Goal: Book appointment/travel/reservation

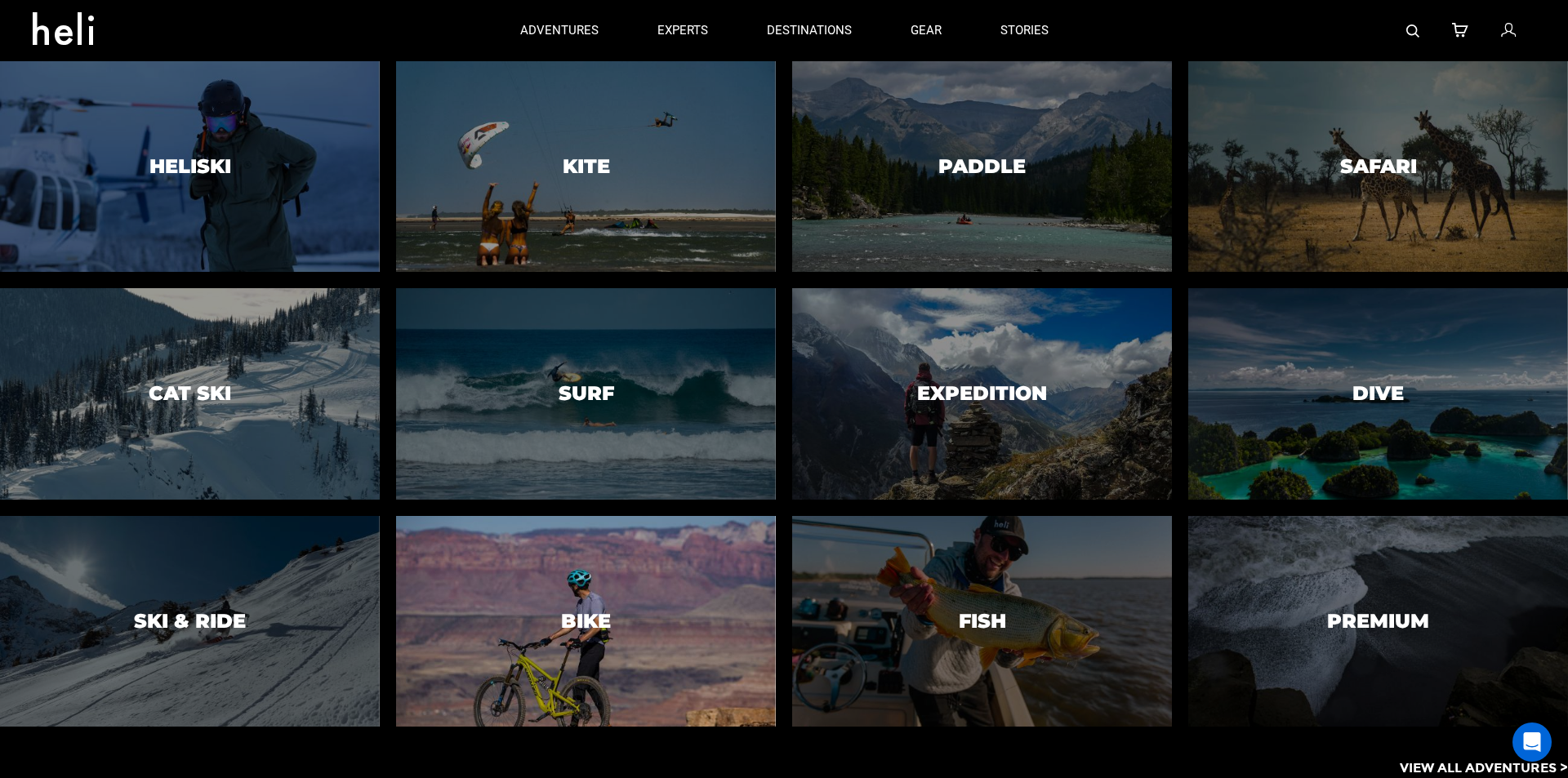
click at [602, 604] on div at bounding box center [585, 622] width 387 height 216
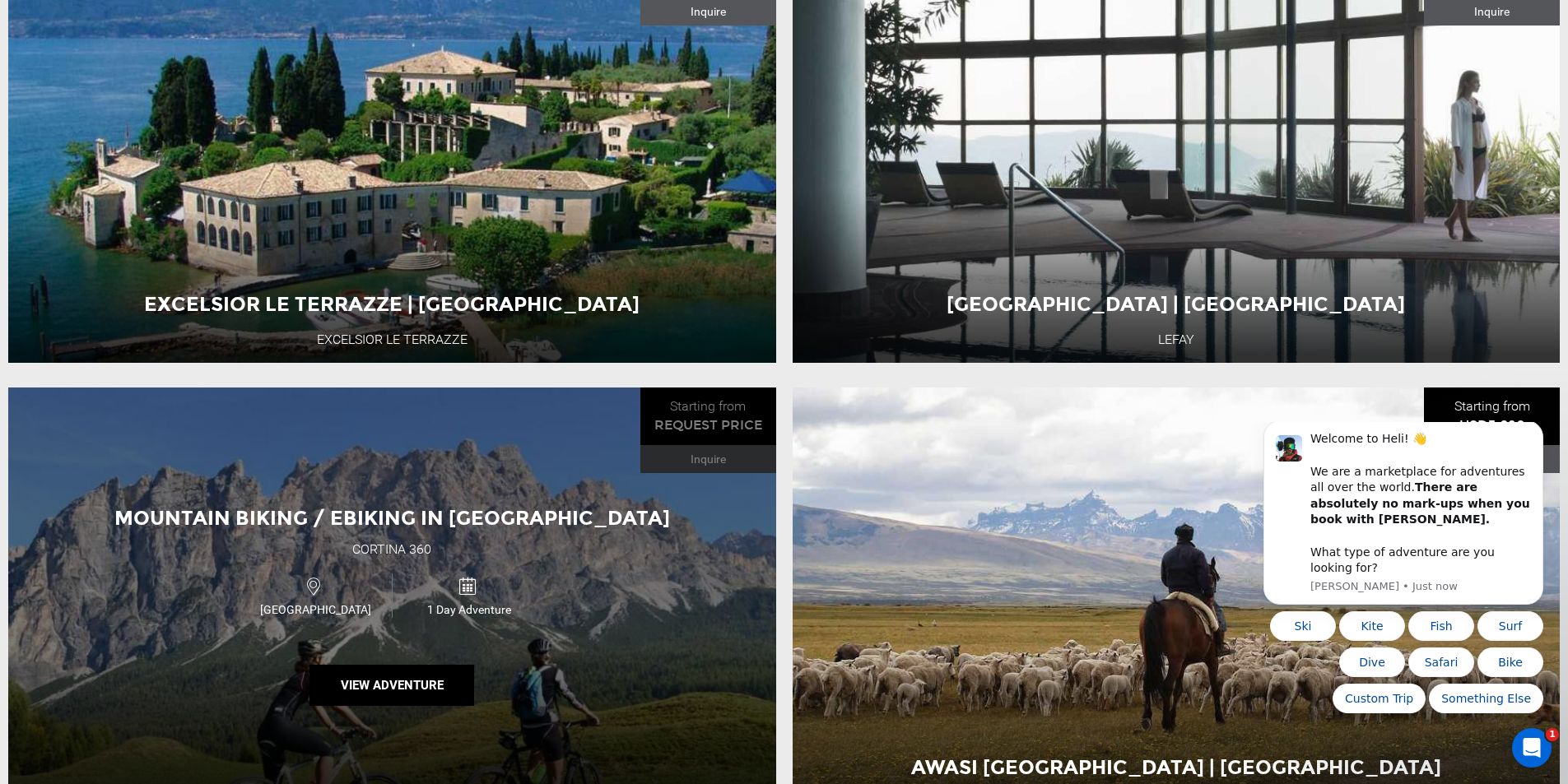
scroll to position [2881, 0]
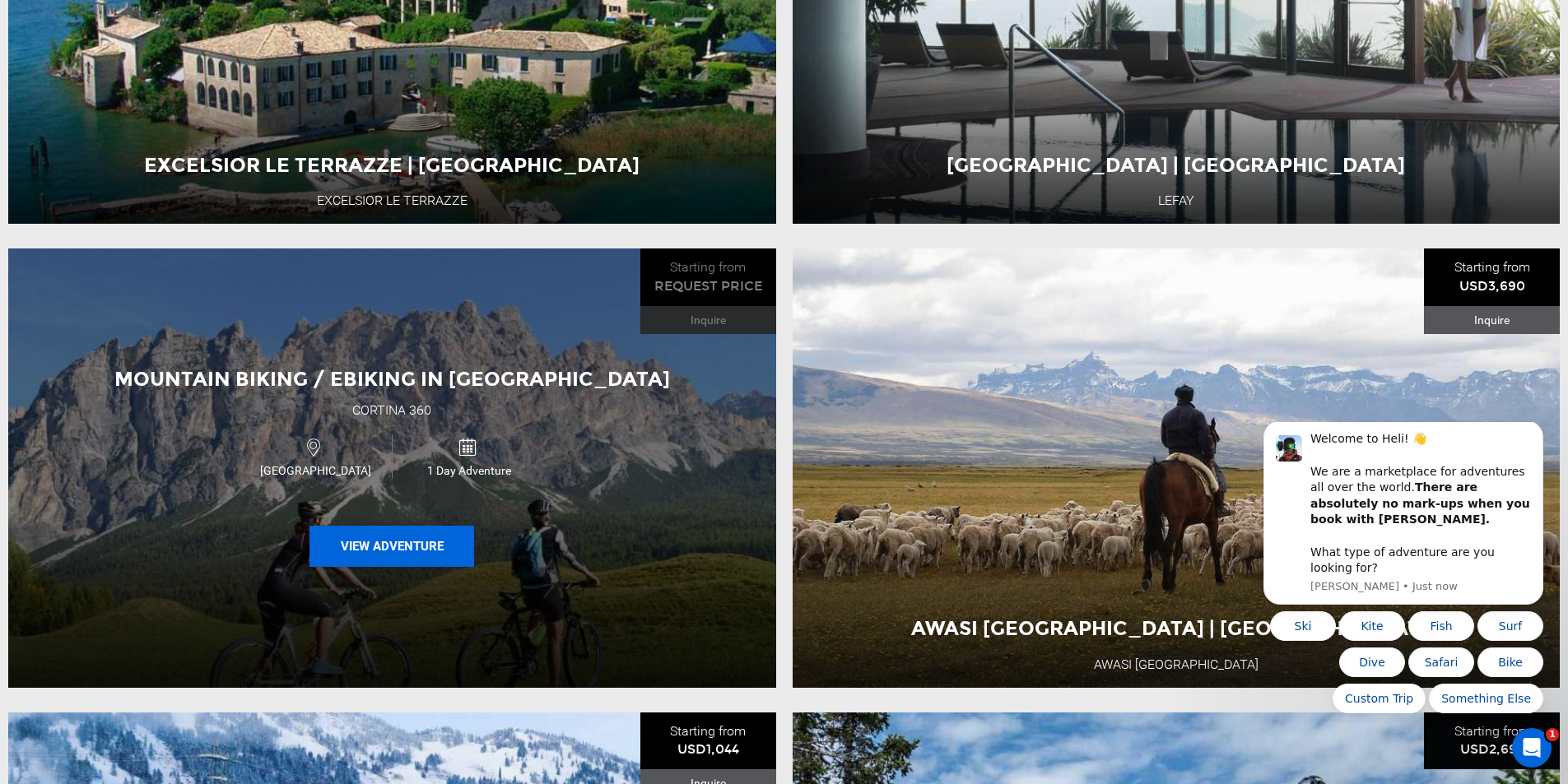
click at [378, 567] on button "View Adventure" at bounding box center [392, 546] width 165 height 41
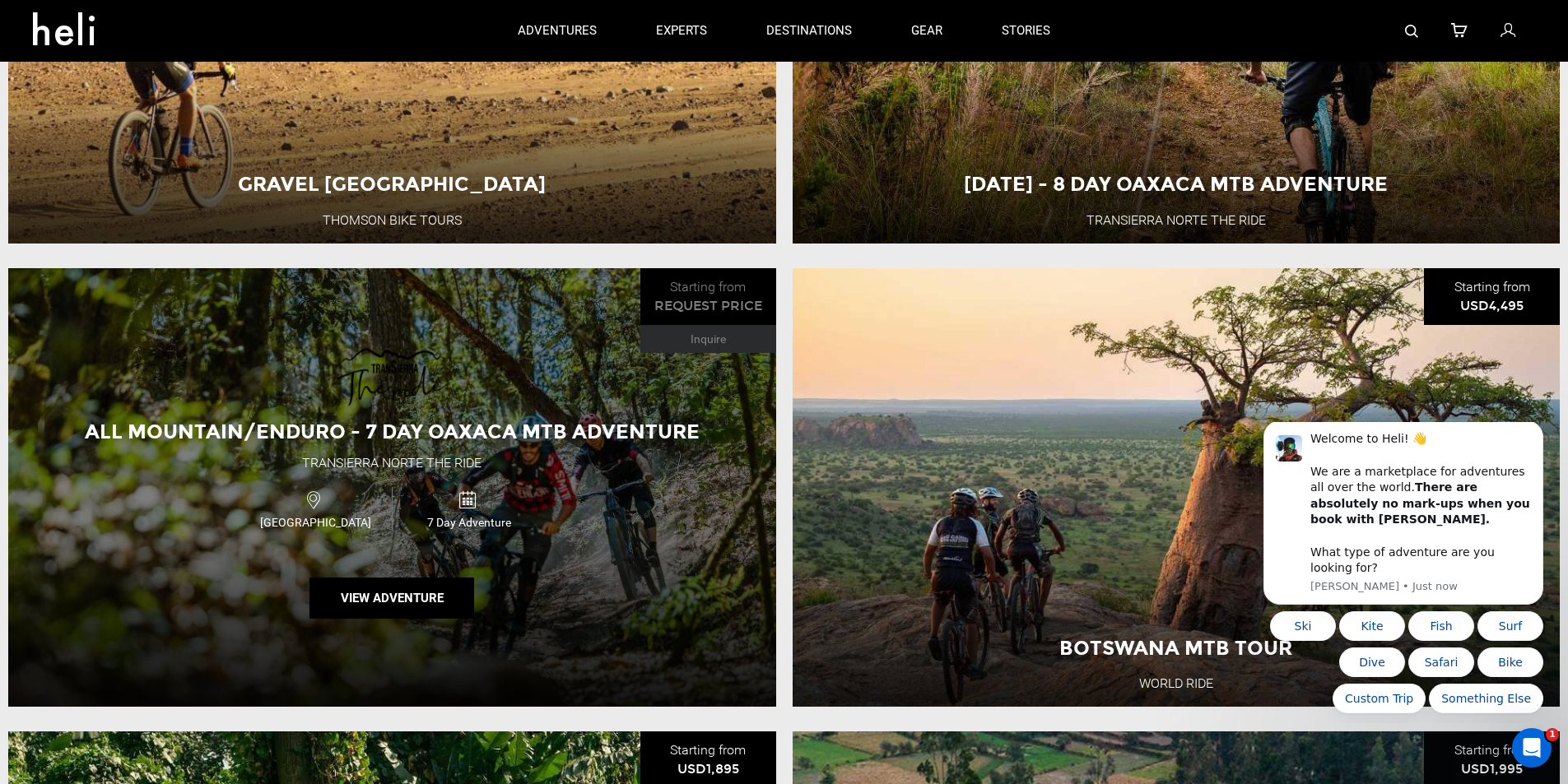
scroll to position [4444, 0]
